Goal: Transaction & Acquisition: Register for event/course

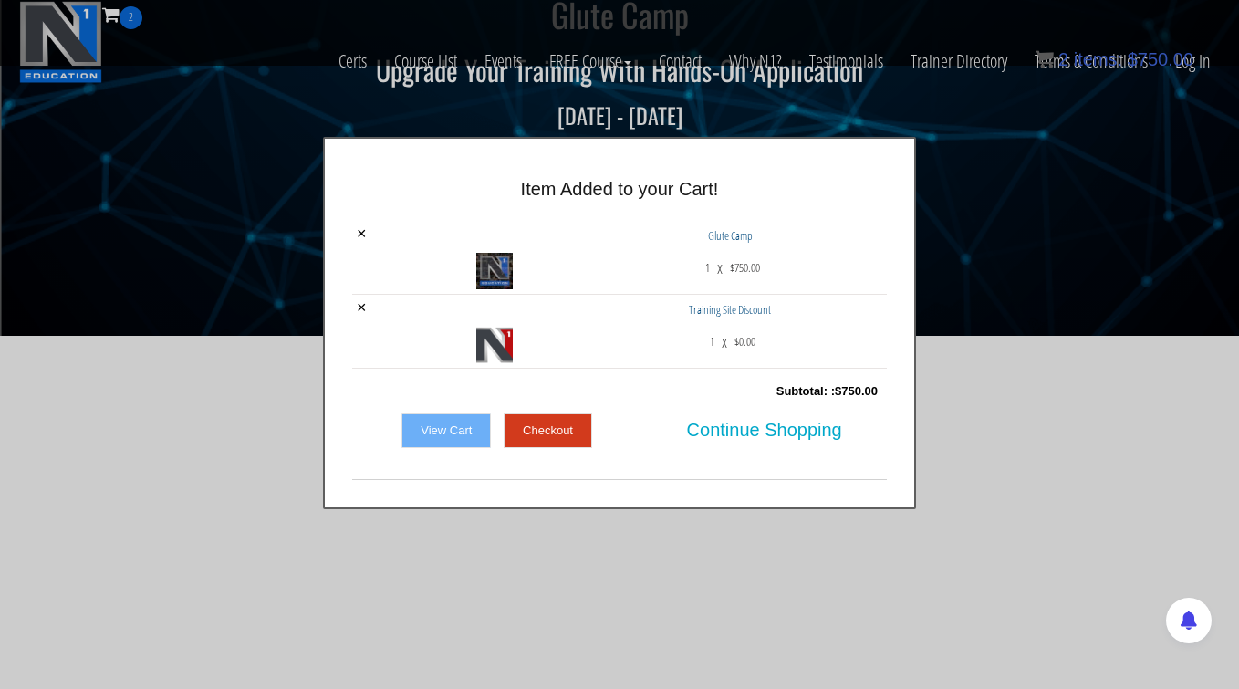
scroll to position [516, 0]
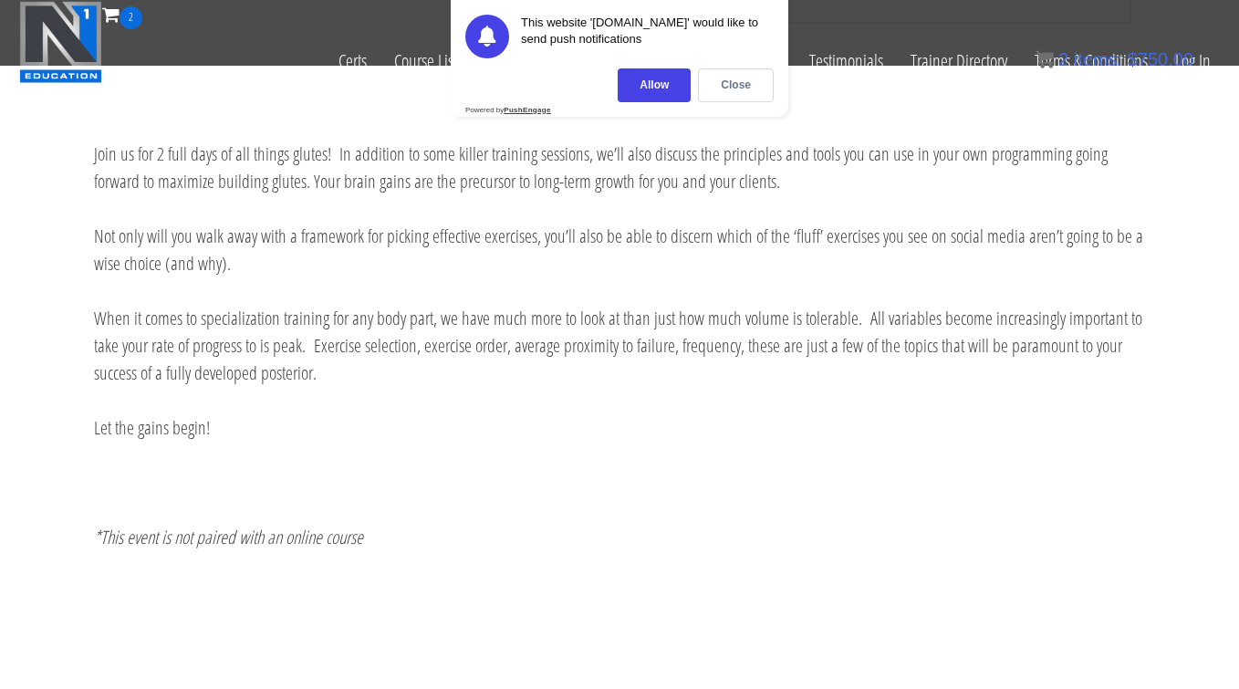
scroll to position [1060, 0]
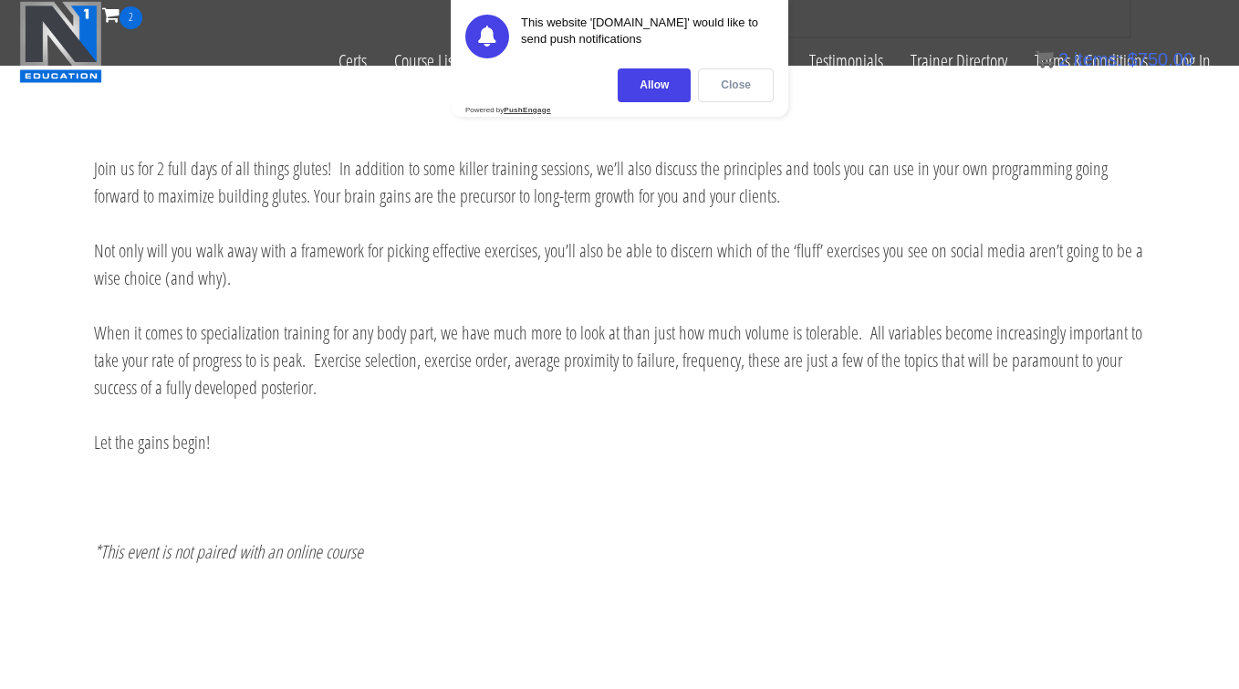
click at [749, 81] on div "Close" at bounding box center [736, 85] width 76 height 34
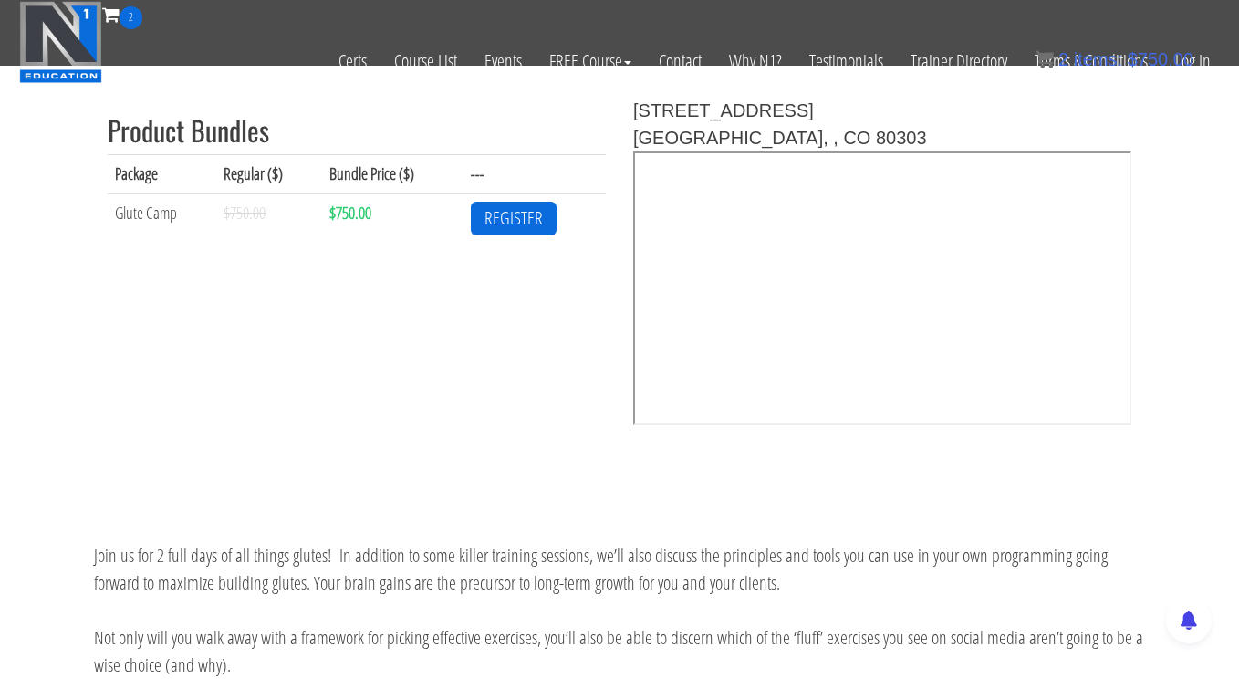
scroll to position [674, 0]
click at [532, 214] on link "REGISTER" at bounding box center [514, 218] width 86 height 34
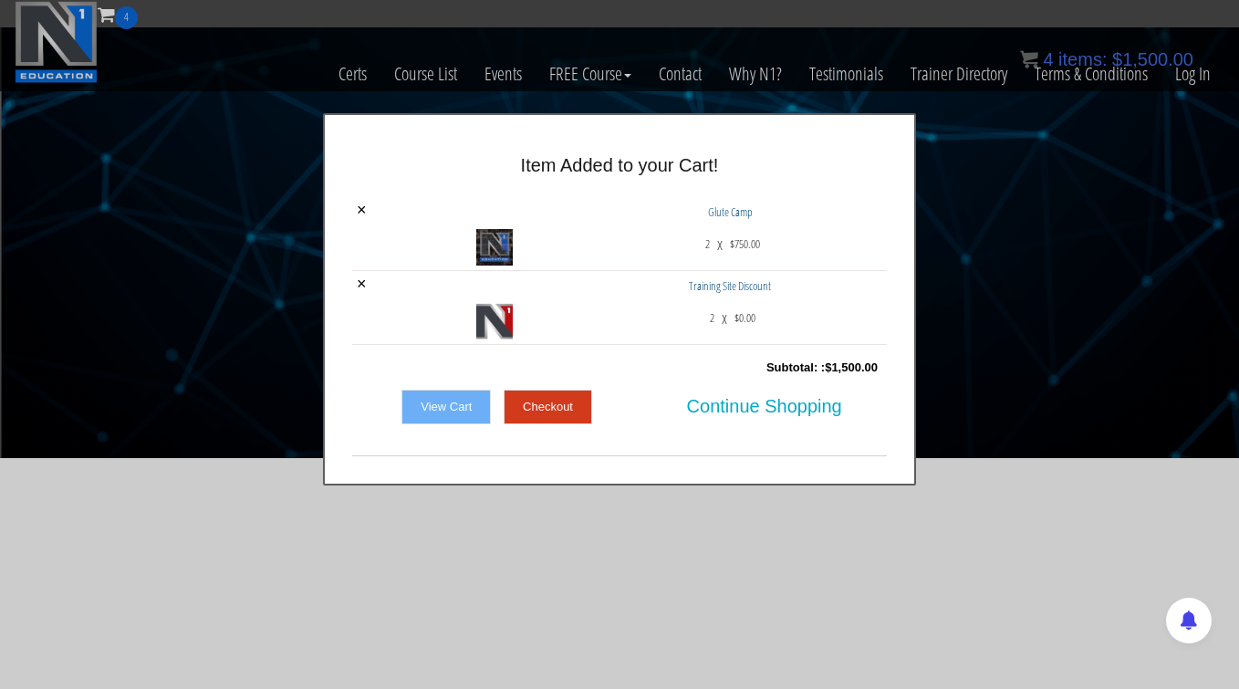
click at [445, 406] on link "View Cart" at bounding box center [445, 406] width 89 height 35
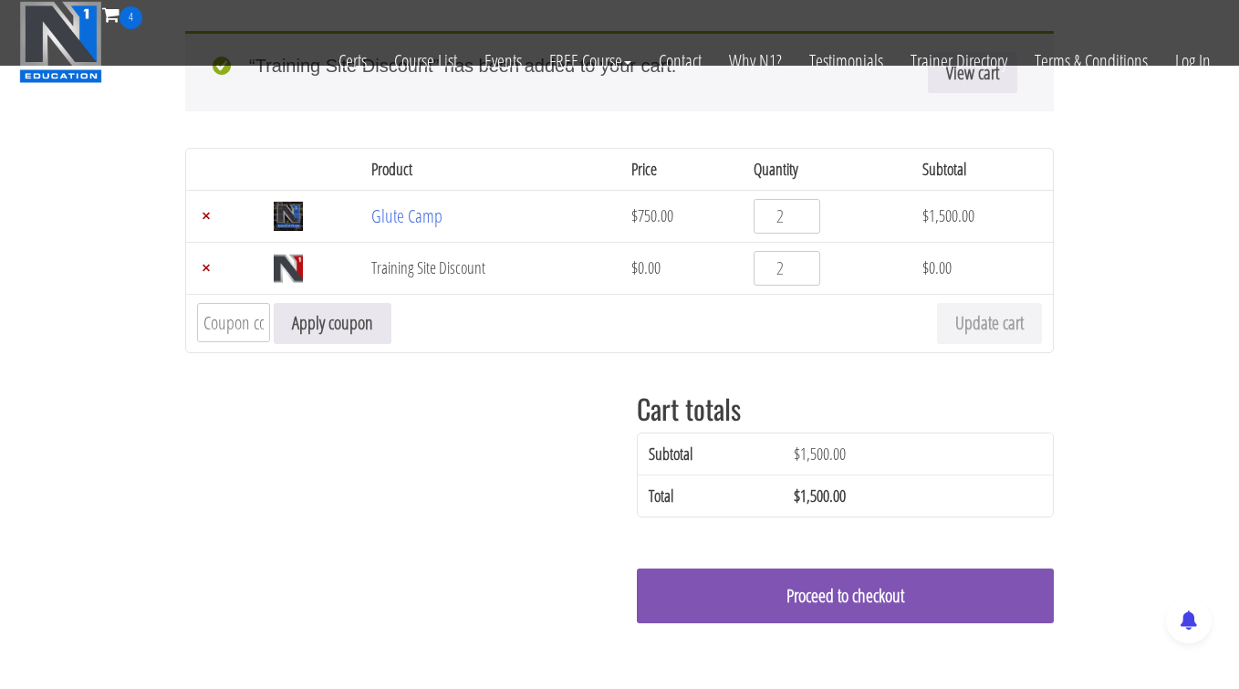
scroll to position [370, 0]
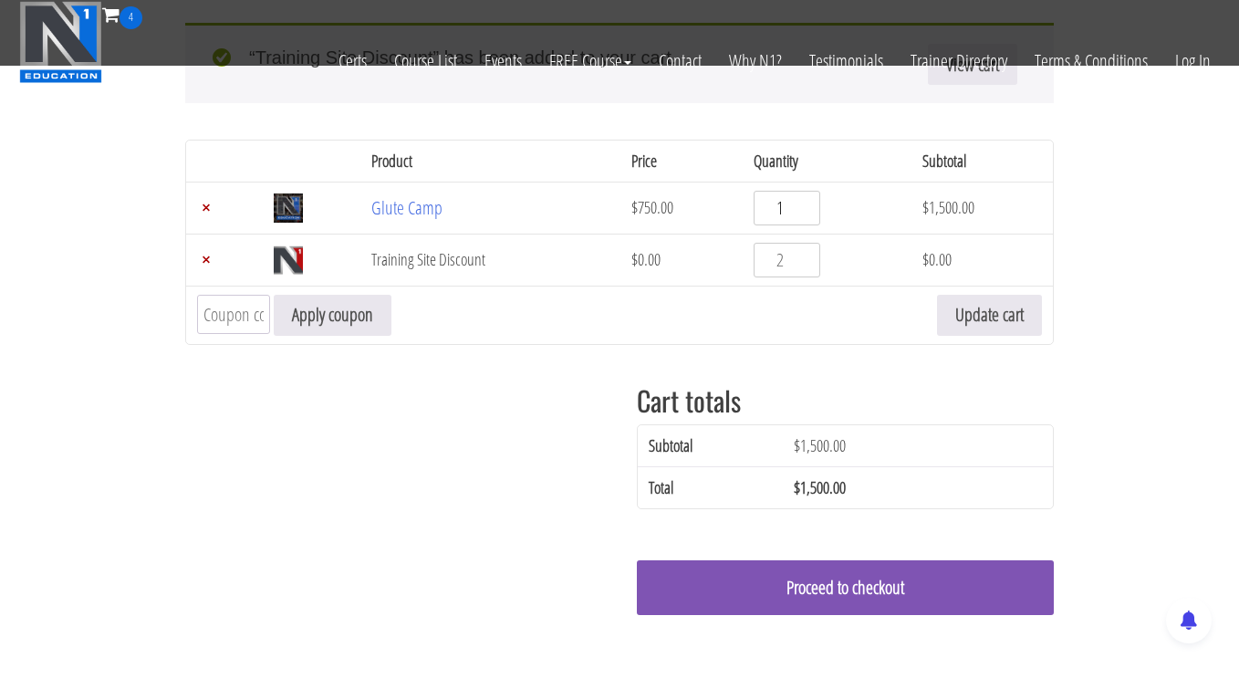
type input "1"
click at [810, 213] on input "1" at bounding box center [786, 208] width 67 height 35
type input "1"
click at [813, 268] on input "1" at bounding box center [786, 260] width 67 height 35
click at [345, 338] on td "Coupon: Apply coupon Update cart" at bounding box center [619, 315] width 867 height 58
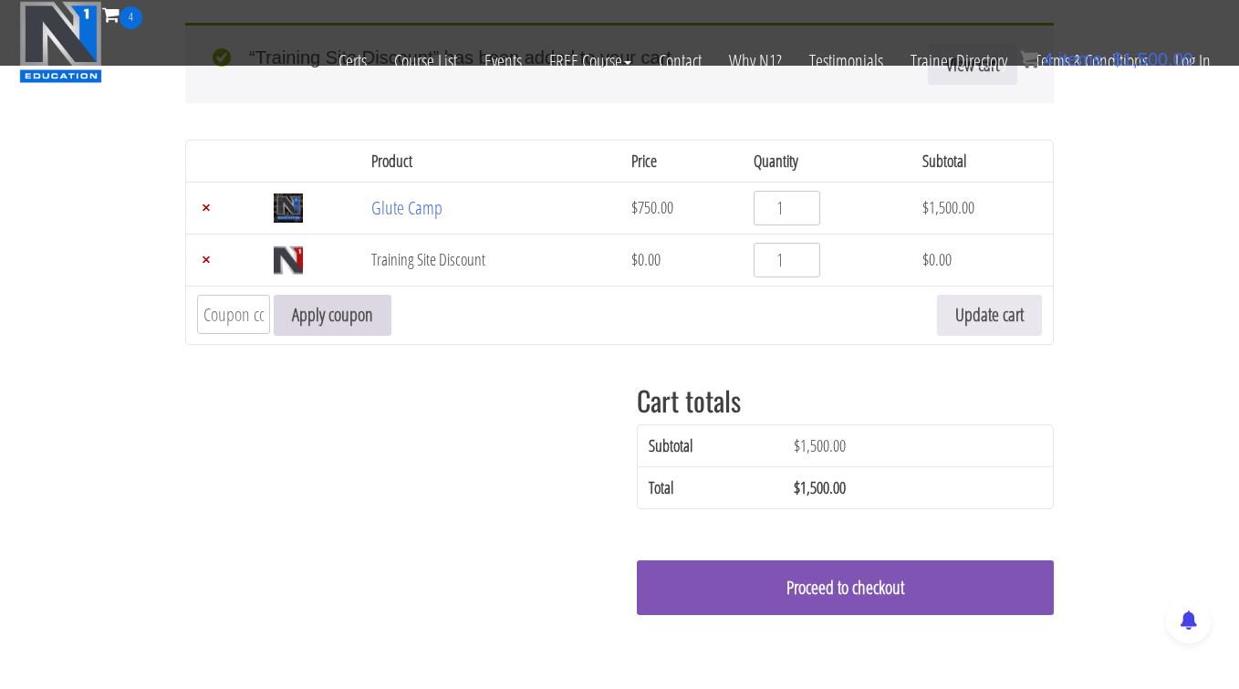
click at [351, 322] on button "Apply coupon" at bounding box center [333, 315] width 118 height 41
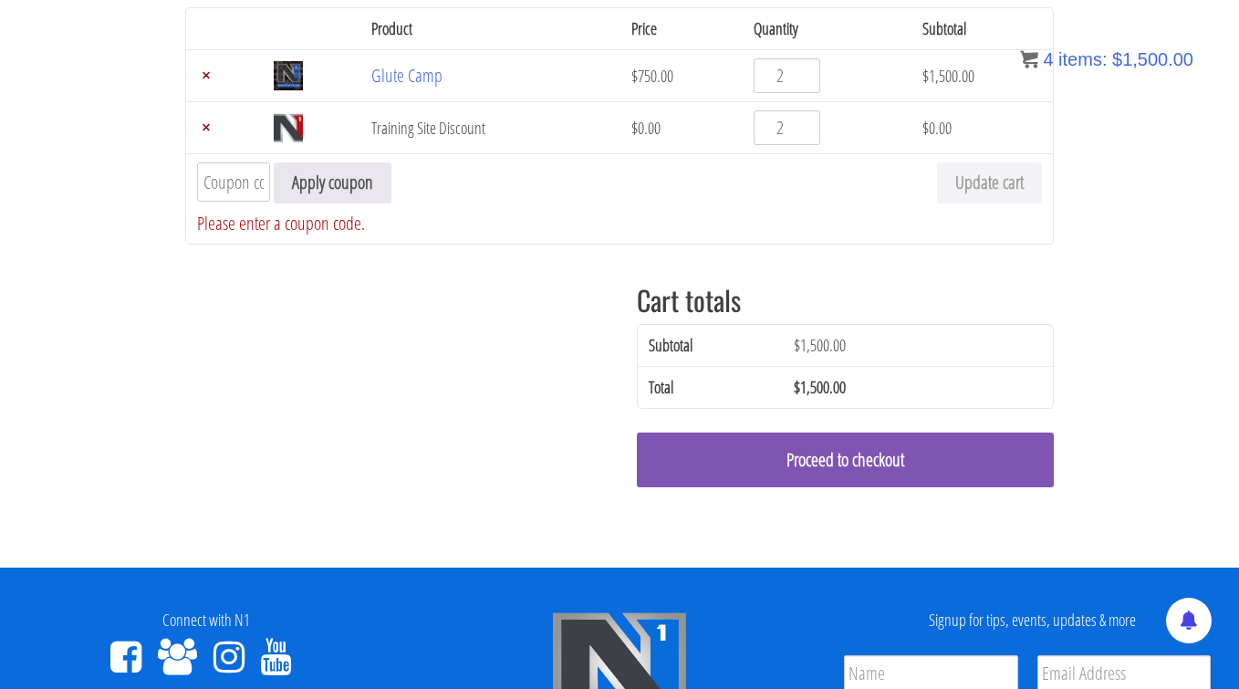
scroll to position [0, 0]
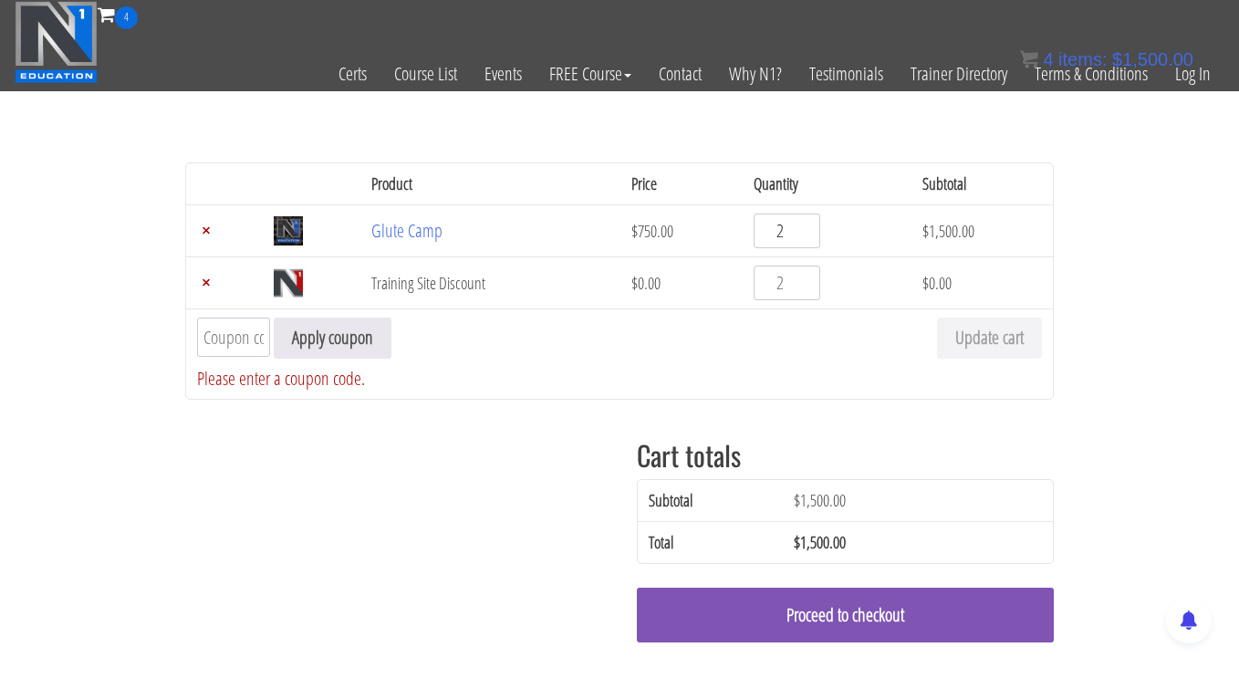
click at [776, 226] on input "2" at bounding box center [786, 230] width 67 height 35
type input "1"
click at [812, 235] on input "1" at bounding box center [786, 230] width 67 height 35
type input "1"
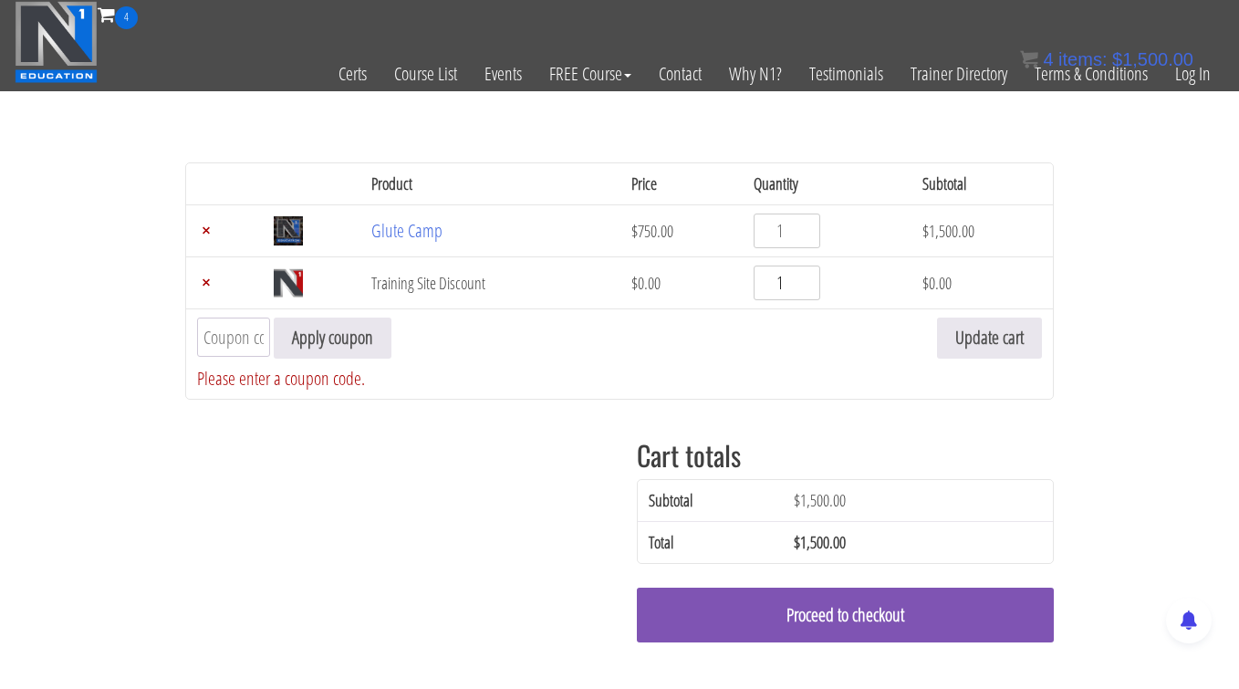
click at [811, 287] on input "1" at bounding box center [786, 282] width 67 height 35
click at [948, 334] on button "Update cart" at bounding box center [989, 337] width 105 height 41
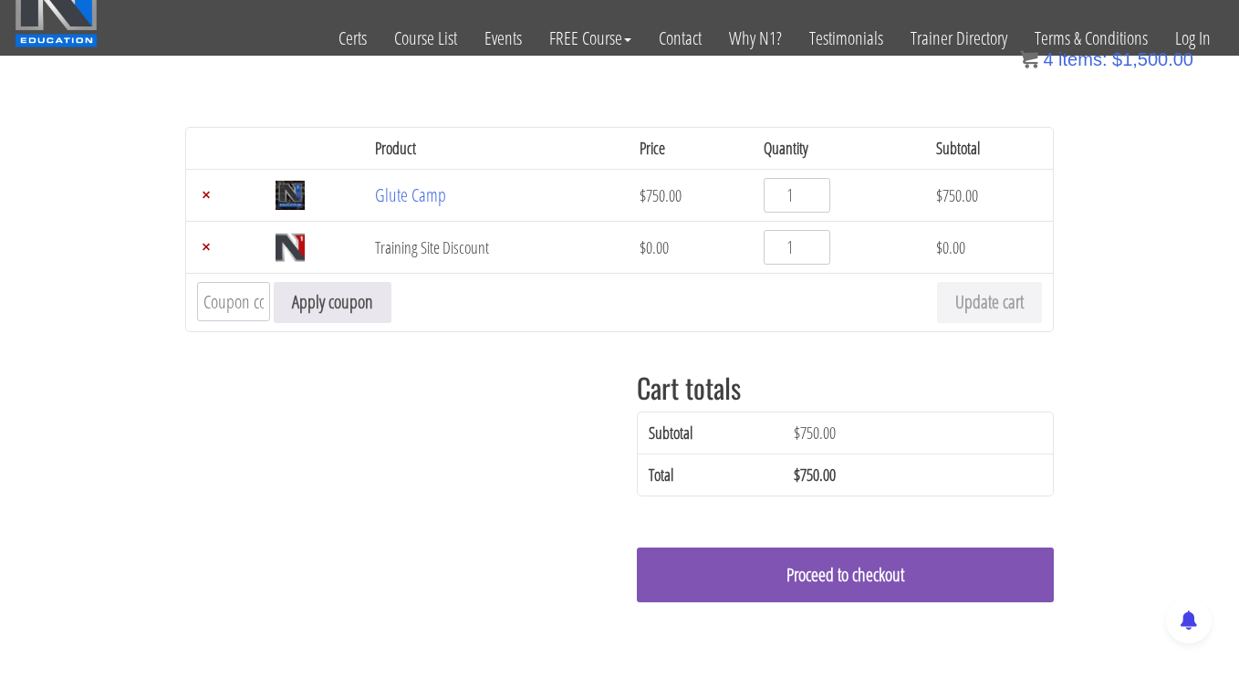
scroll to position [32, 0]
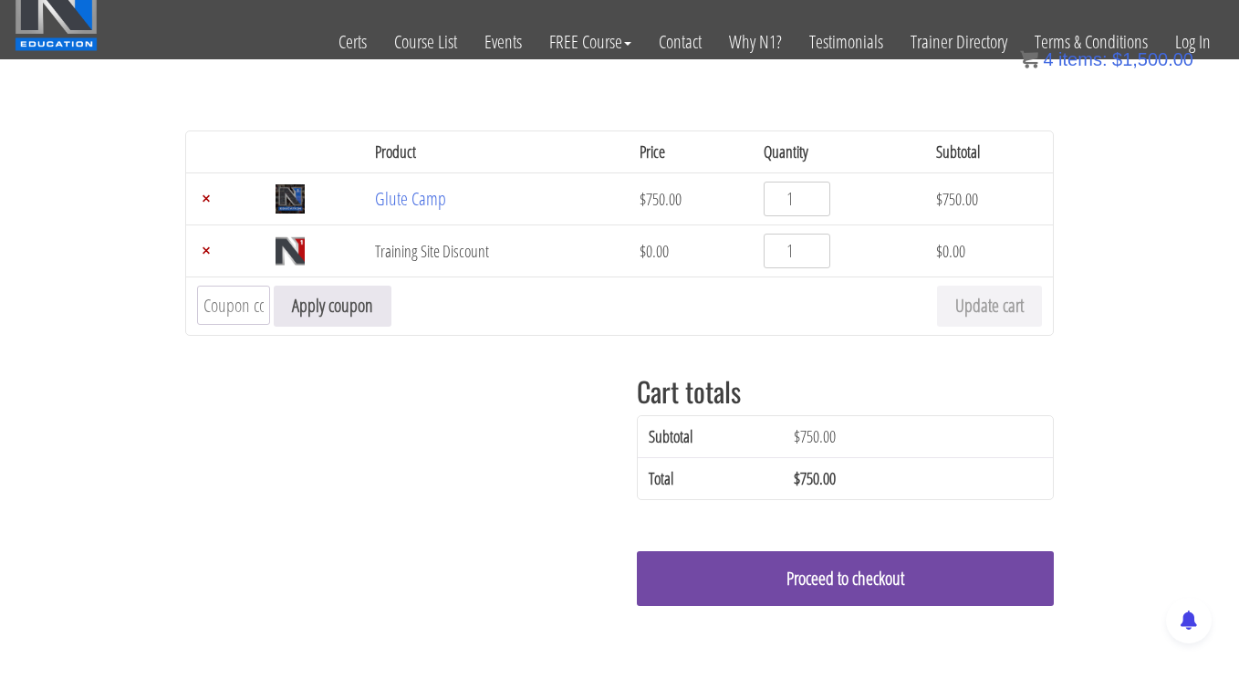
click at [842, 576] on link "Proceed to checkout" at bounding box center [845, 578] width 417 height 55
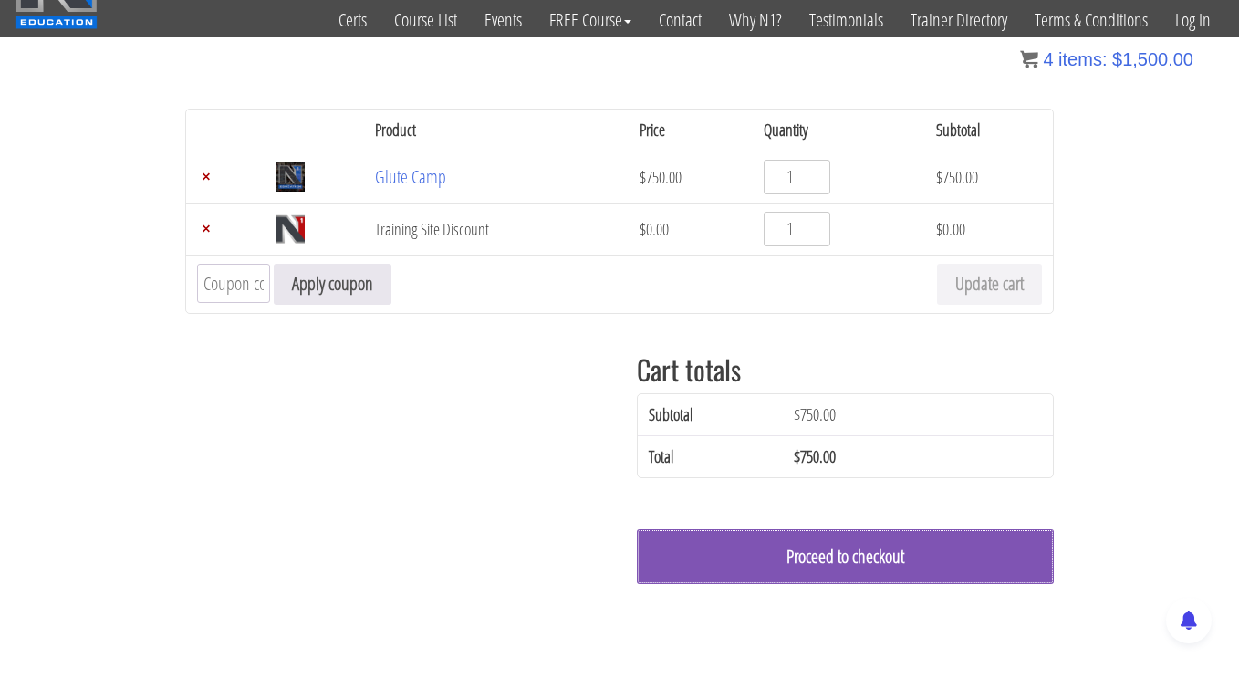
scroll to position [65, 0]
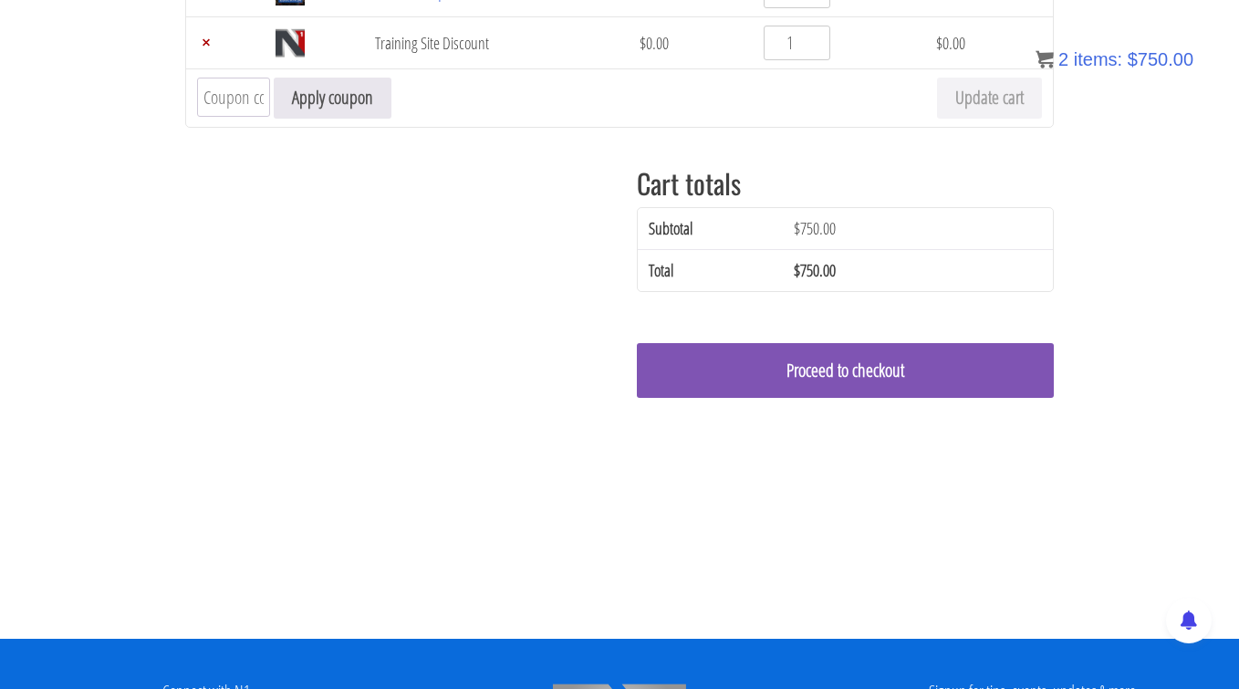
scroll to position [241, 0]
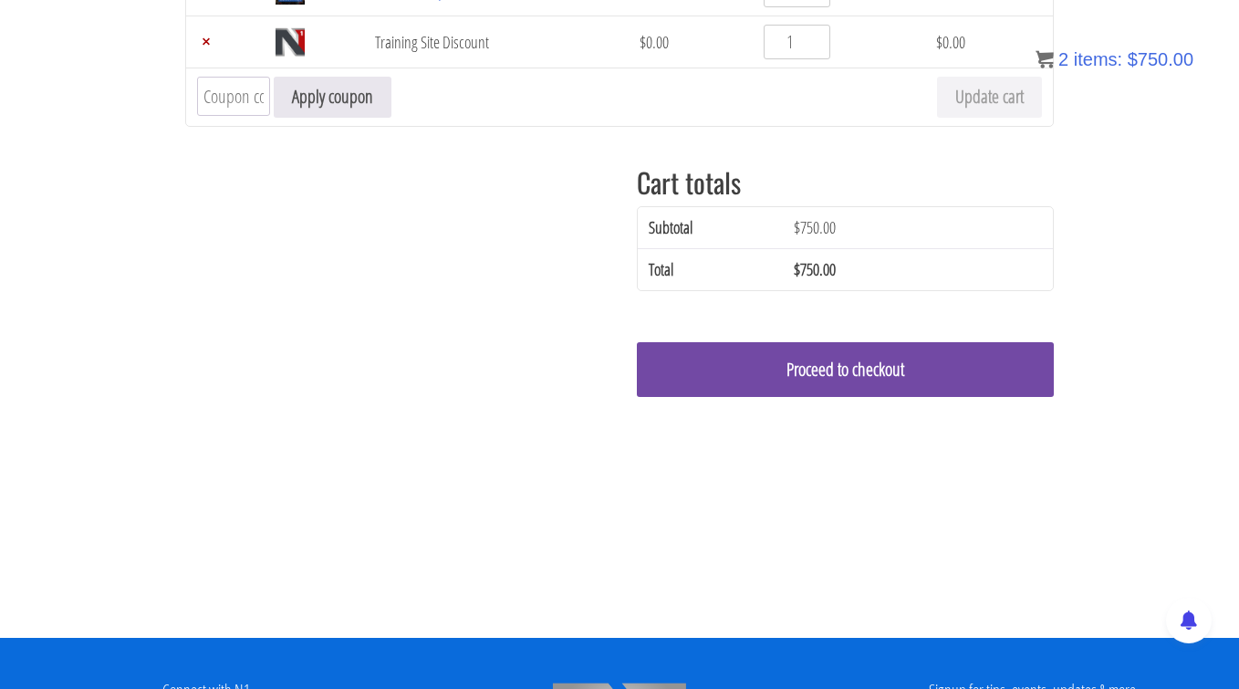
click at [896, 379] on link "Proceed to checkout" at bounding box center [845, 369] width 417 height 55
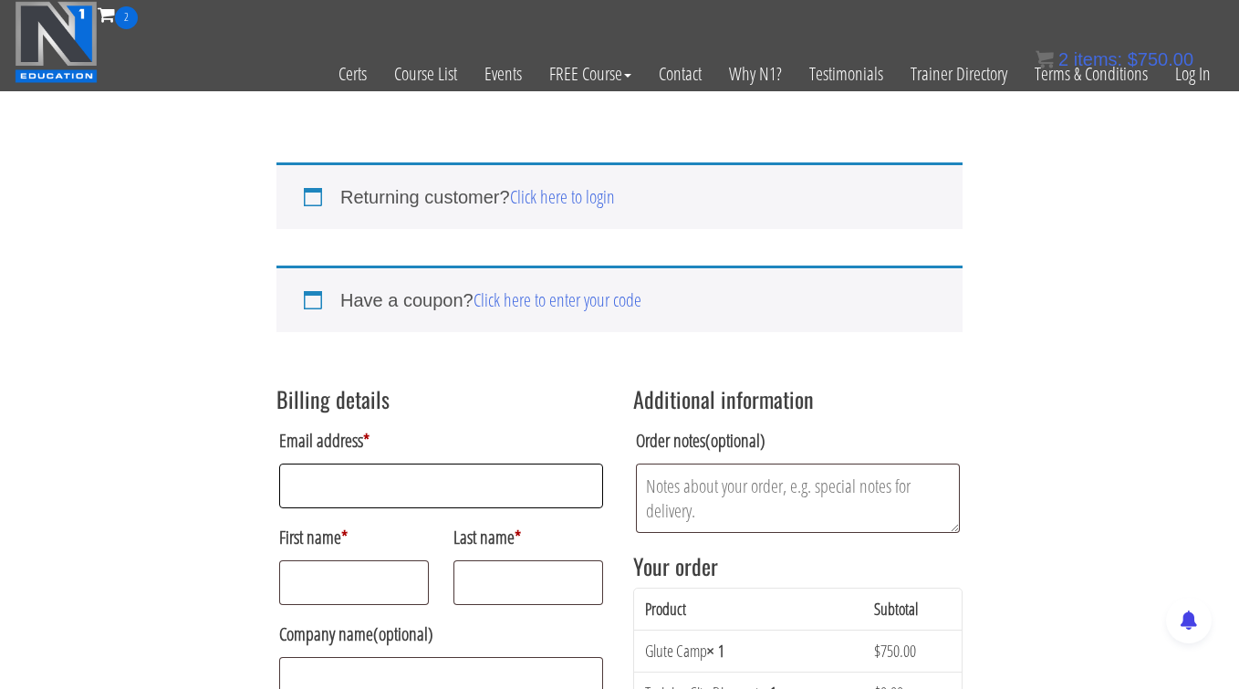
click at [488, 488] on input "Email address *" at bounding box center [441, 485] width 324 height 45
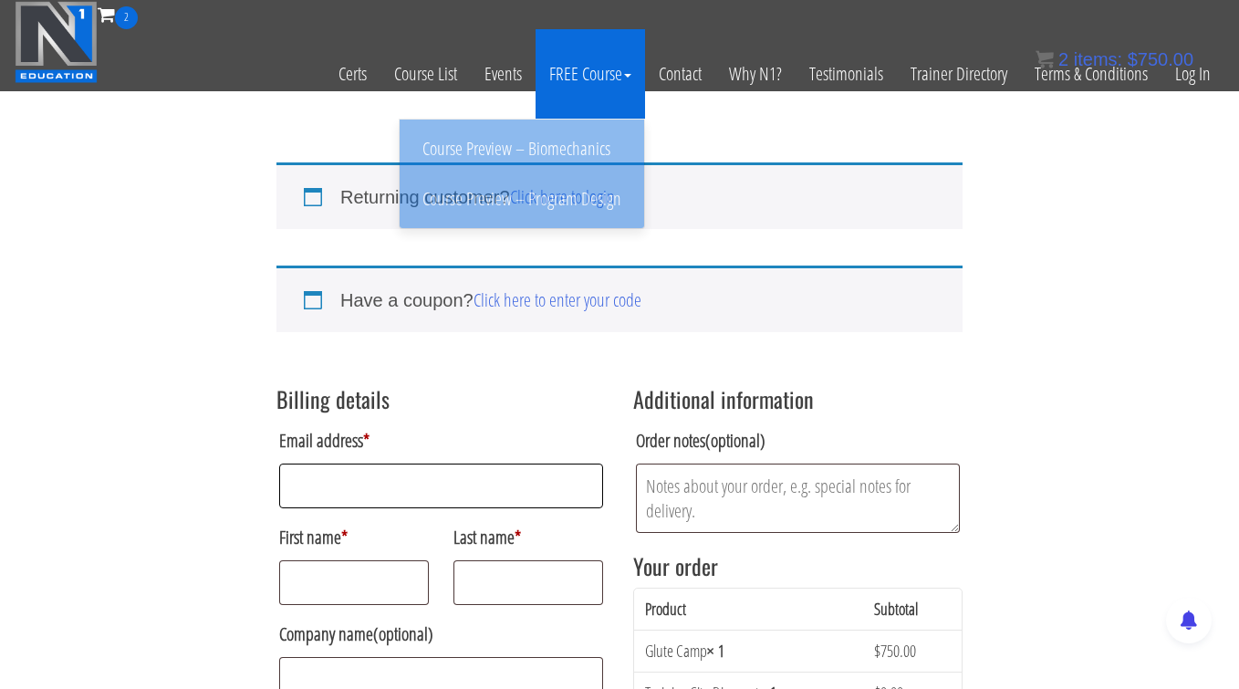
type input "[EMAIL_ADDRESS][DOMAIN_NAME]"
type input "[PERSON_NAME]"
type input "[STREET_ADDRESS]"
type input "[GEOGRAPHIC_DATA]"
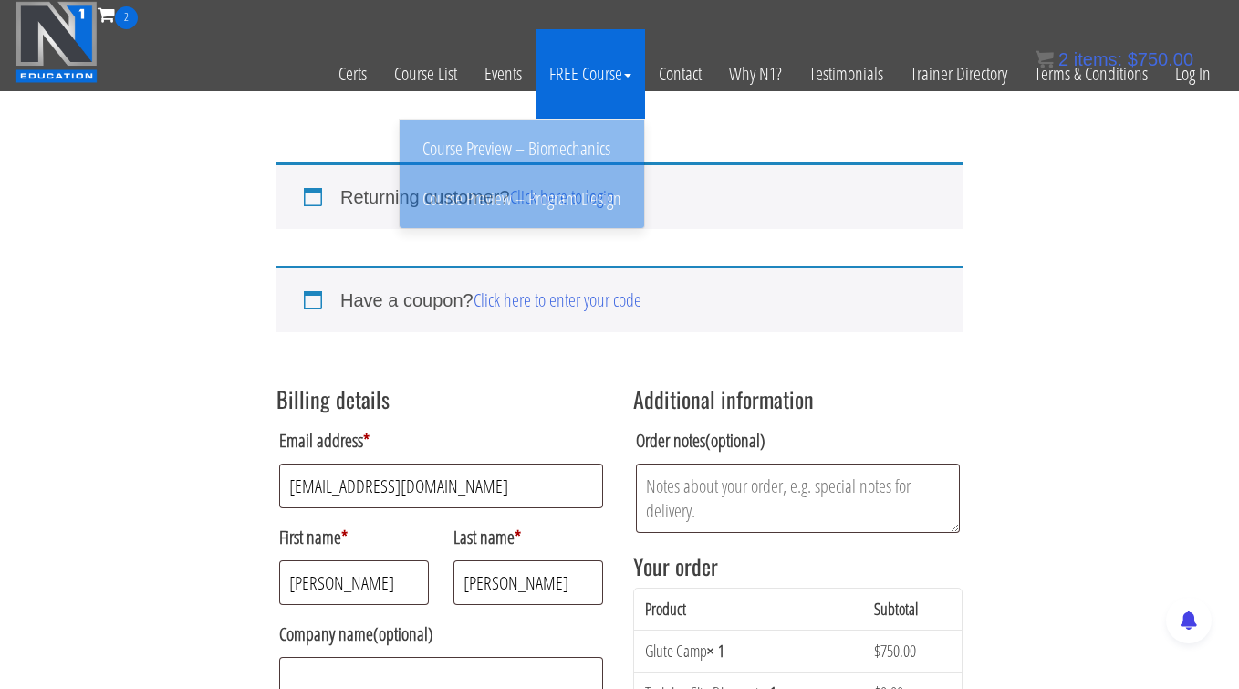
select select "IL"
type input "60638"
type input "17736562007"
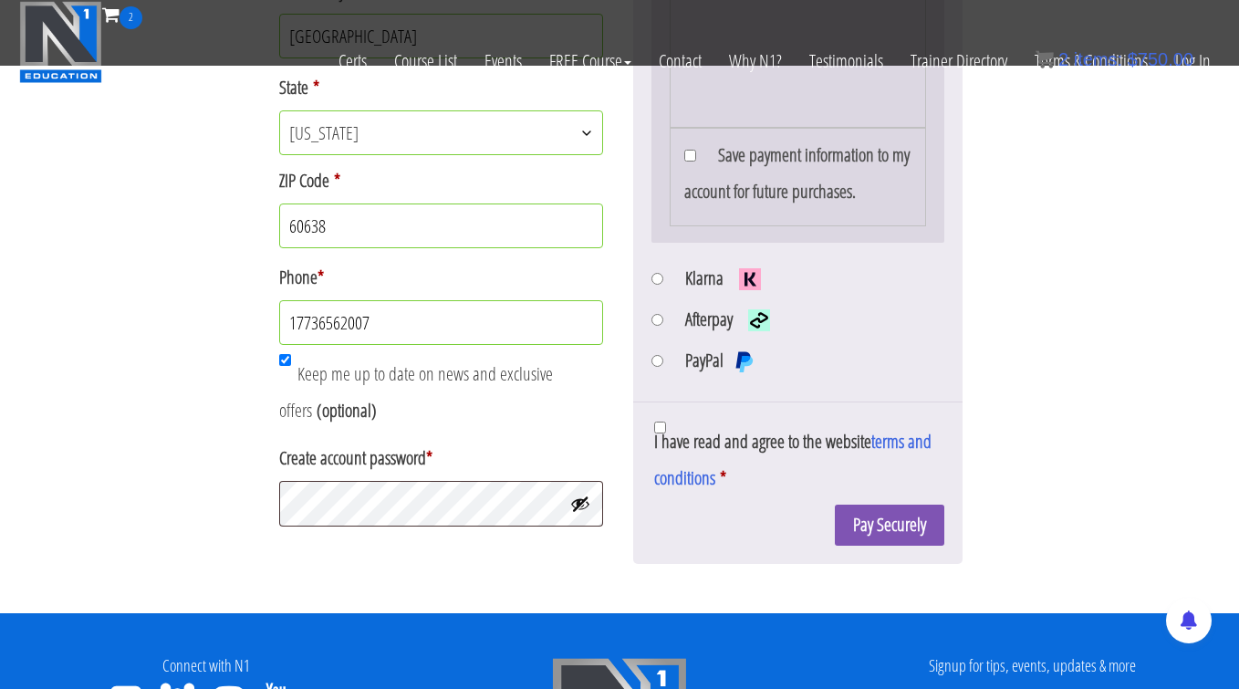
scroll to position [867, 0]
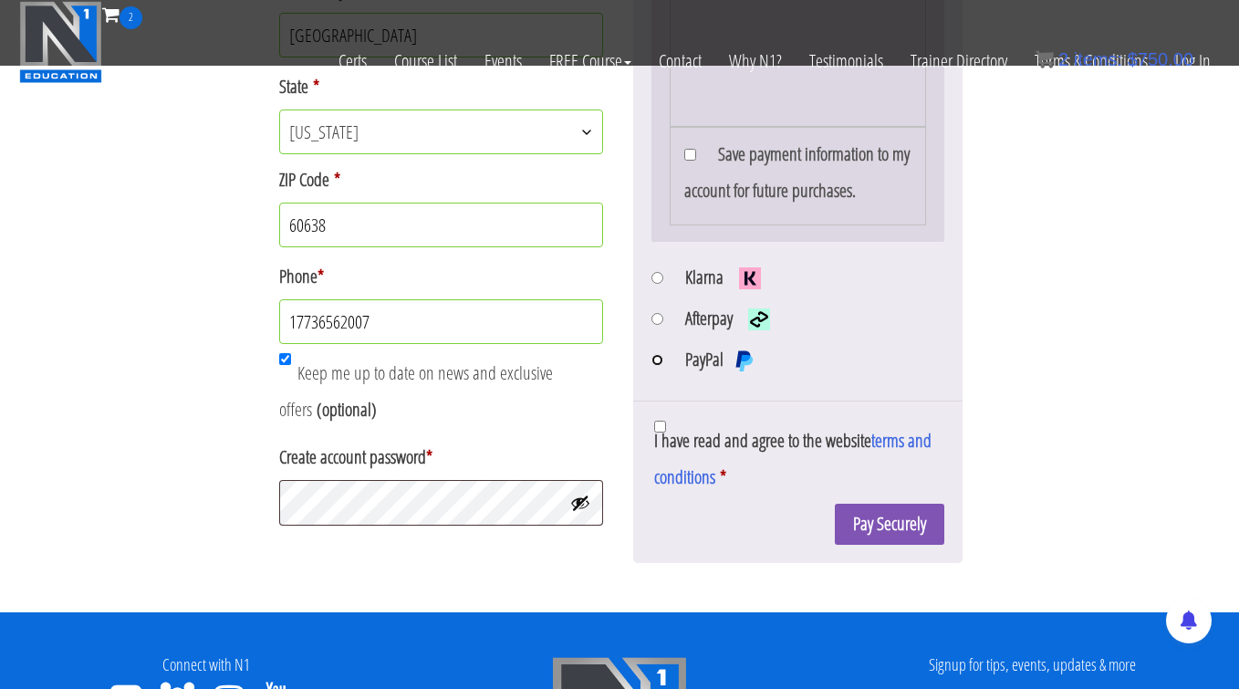
click at [659, 361] on input "PayPal" at bounding box center [657, 360] width 12 height 12
radio input "true"
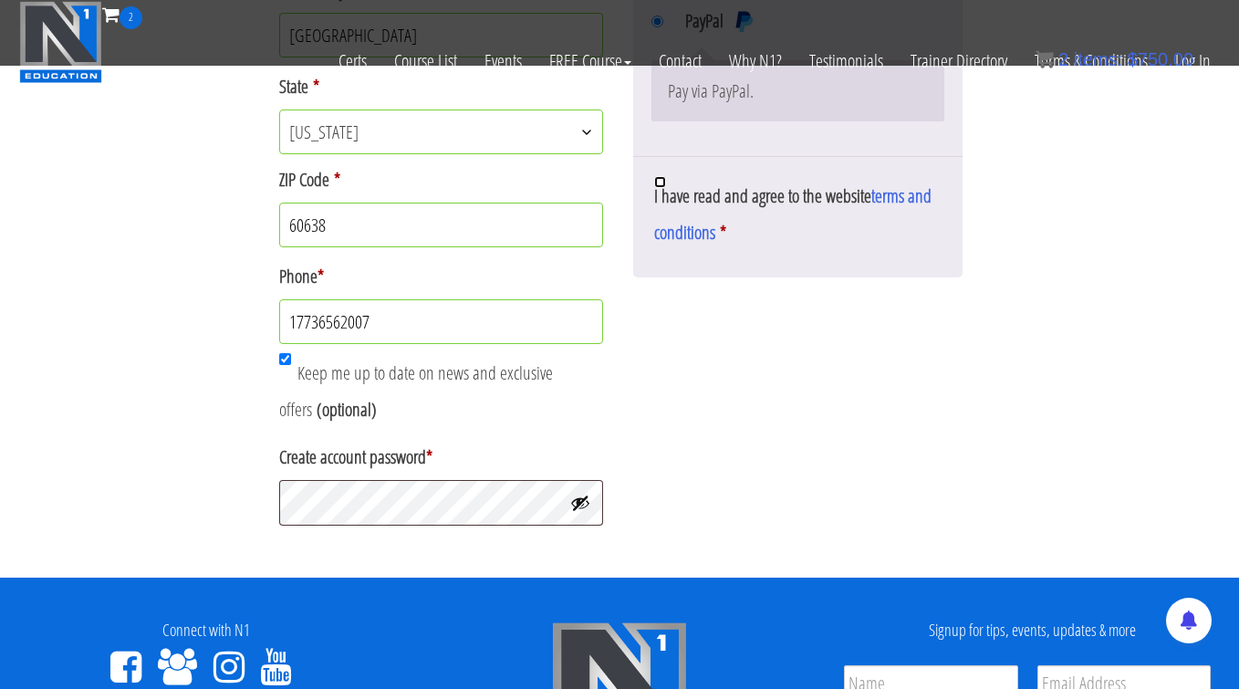
click at [655, 178] on input "I have read and agree to the website terms and conditions *" at bounding box center [660, 182] width 12 height 12
checkbox input "true"
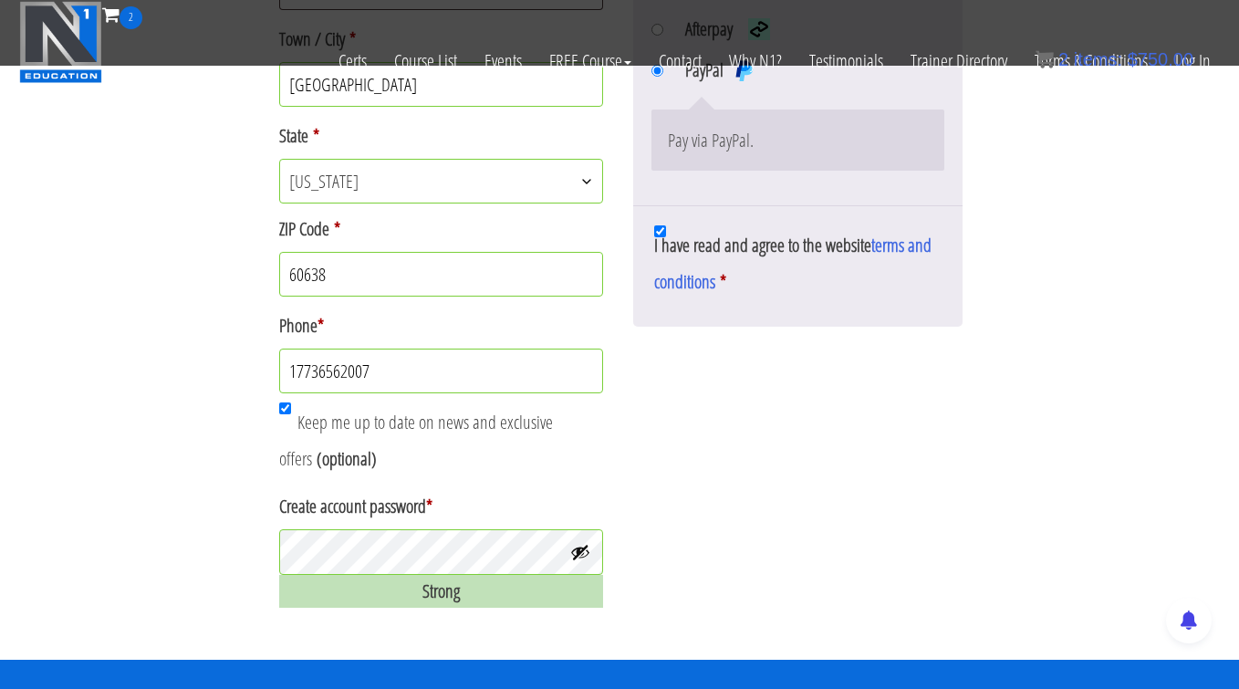
scroll to position [825, 0]
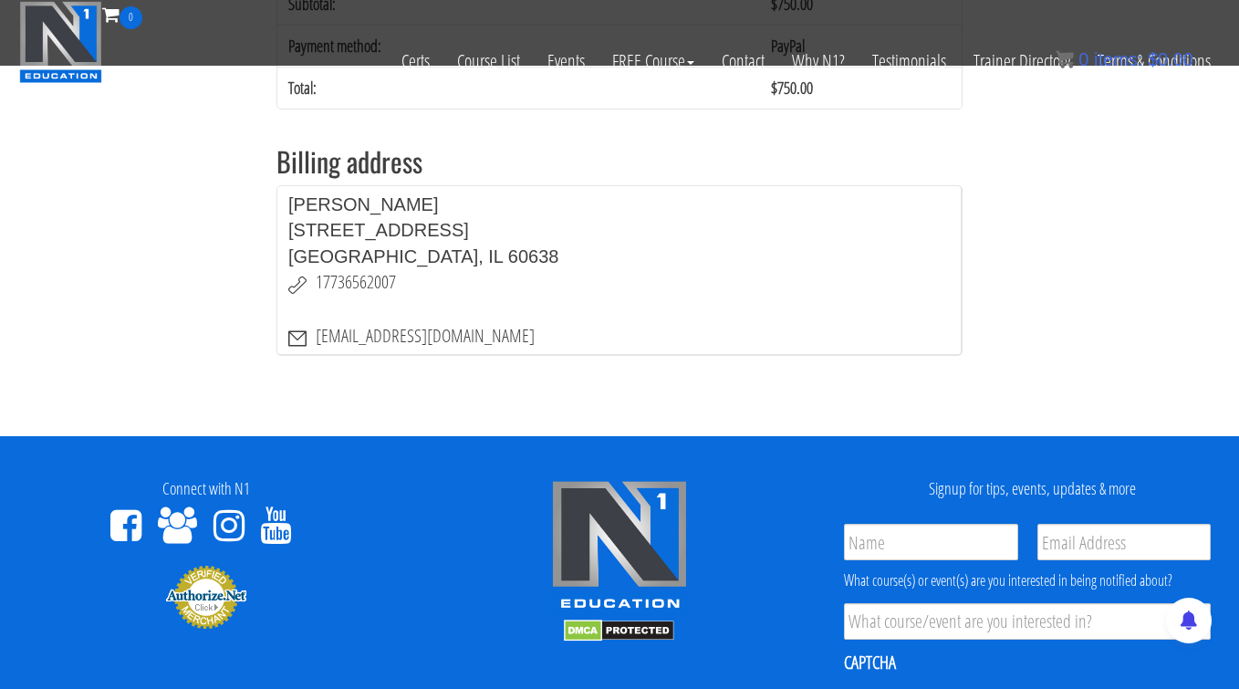
scroll to position [519, 0]
